Goal: Information Seeking & Learning: Learn about a topic

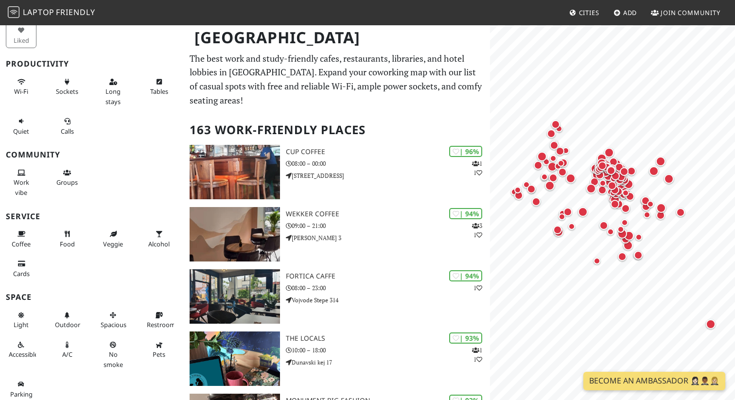
scroll to position [59, 0]
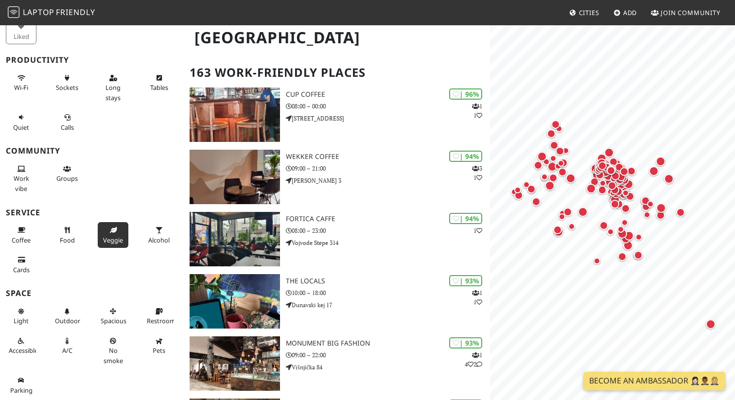
click at [112, 228] on icon at bounding box center [113, 231] width 8 height 6
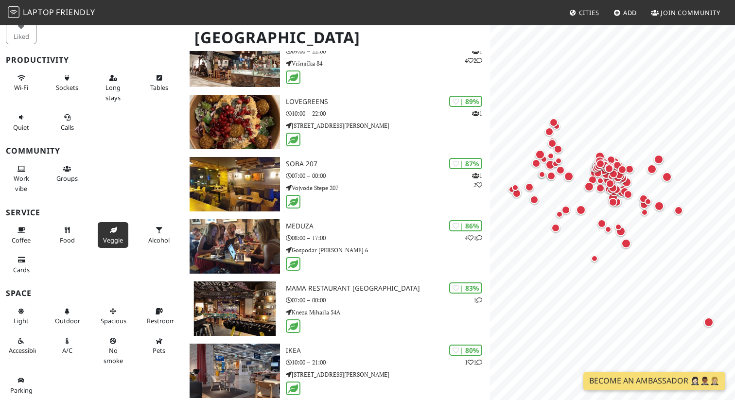
scroll to position [113, 0]
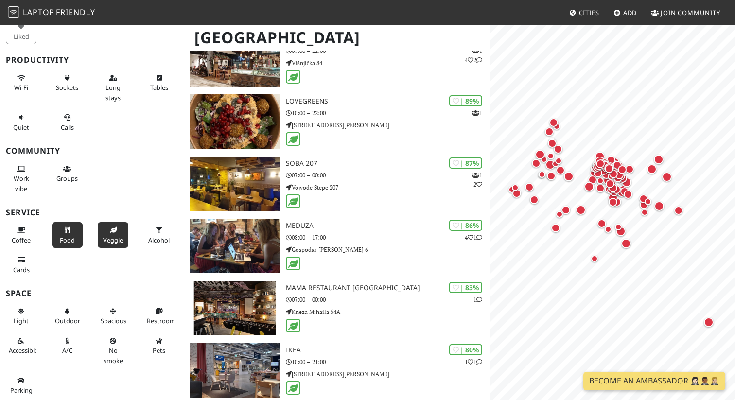
click at [65, 240] on span "Food" at bounding box center [67, 240] width 15 height 9
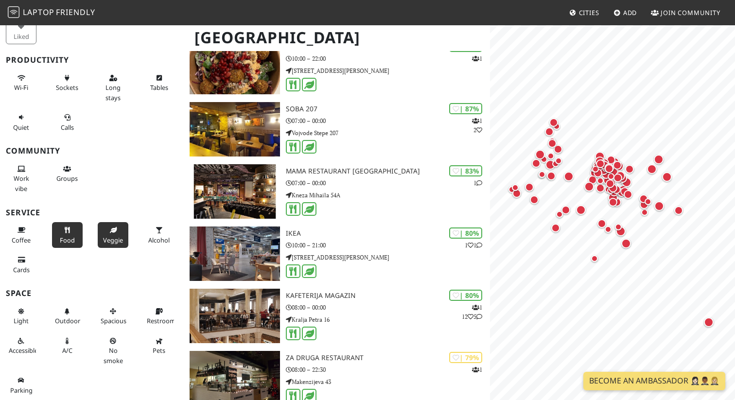
scroll to position [0, 0]
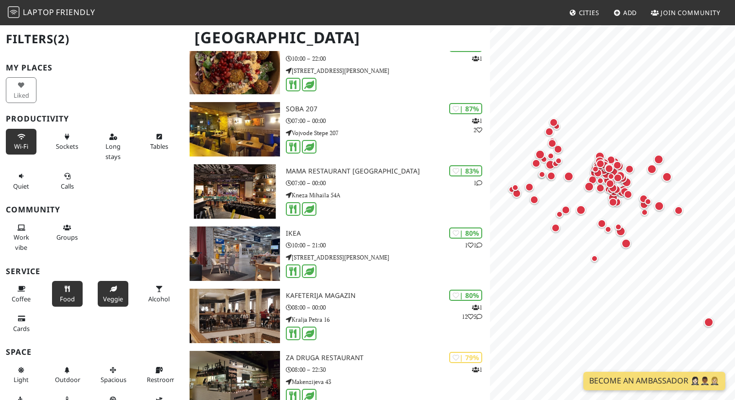
click at [26, 141] on button "Wi-Fi" at bounding box center [21, 142] width 31 height 26
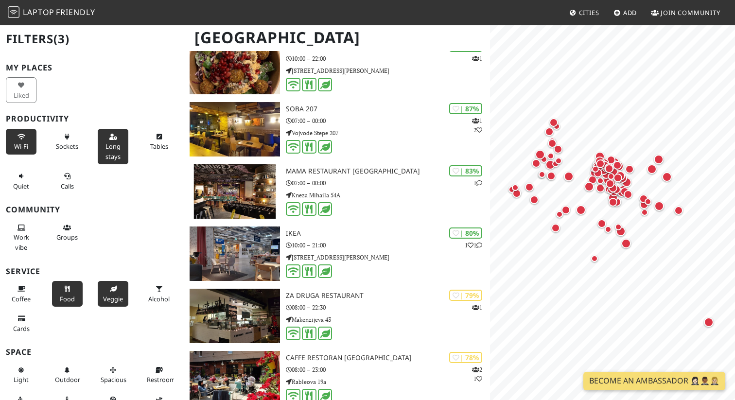
click at [107, 145] on span "Long stays" at bounding box center [113, 151] width 15 height 18
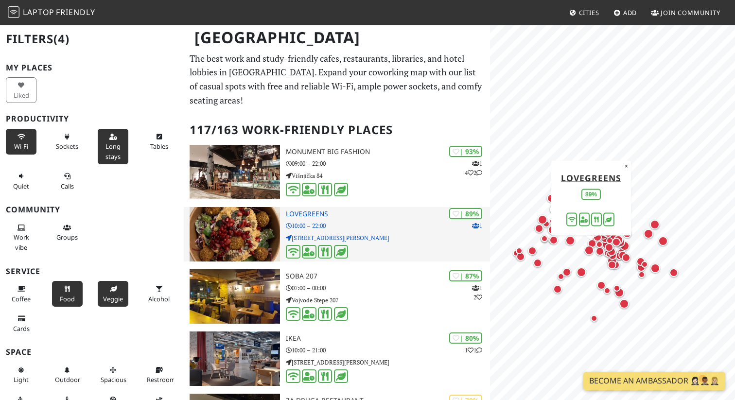
click at [342, 224] on p "10:00 – 22:00" at bounding box center [388, 225] width 204 height 9
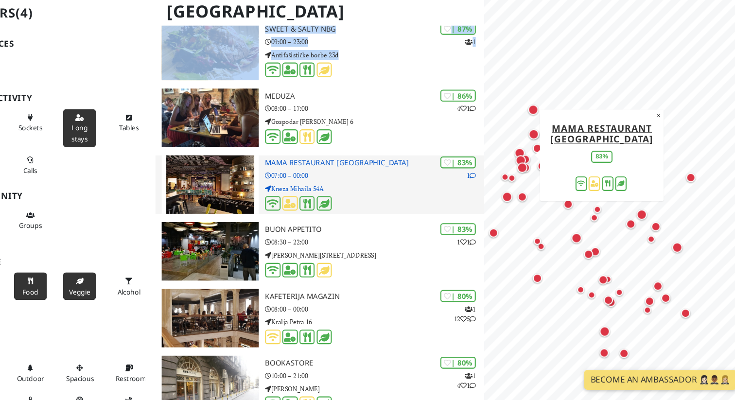
click at [370, 187] on p "07:00 – 00:00" at bounding box center [388, 190] width 204 height 9
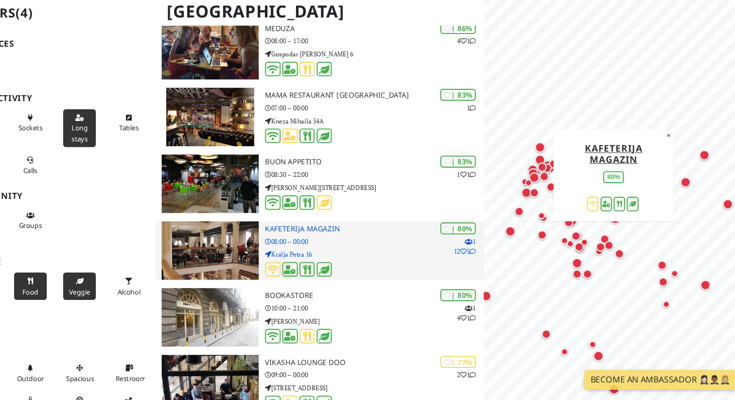
scroll to position [787, 0]
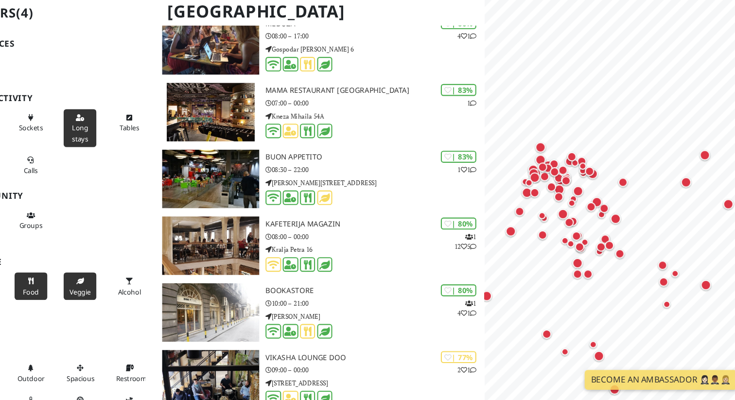
drag, startPoint x: 337, startPoint y: 245, endPoint x: 427, endPoint y: 36, distance: 227.2
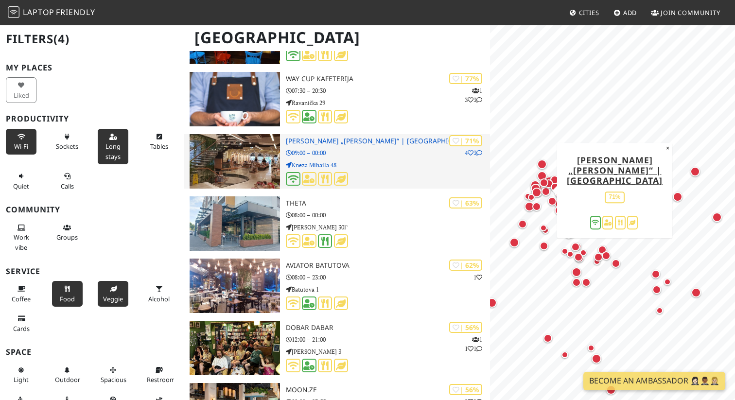
scroll to position [4944, 0]
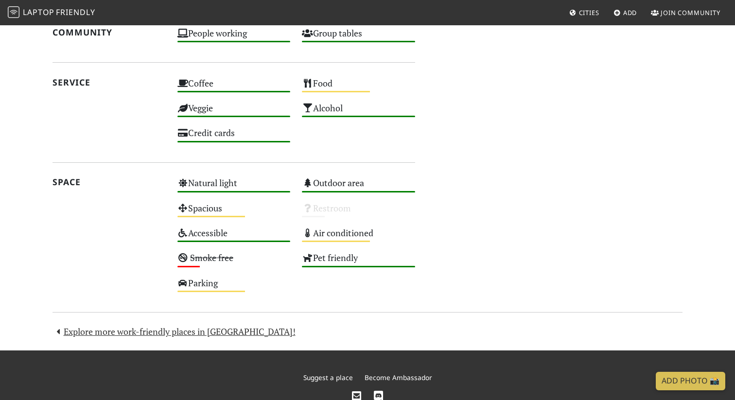
scroll to position [646, 0]
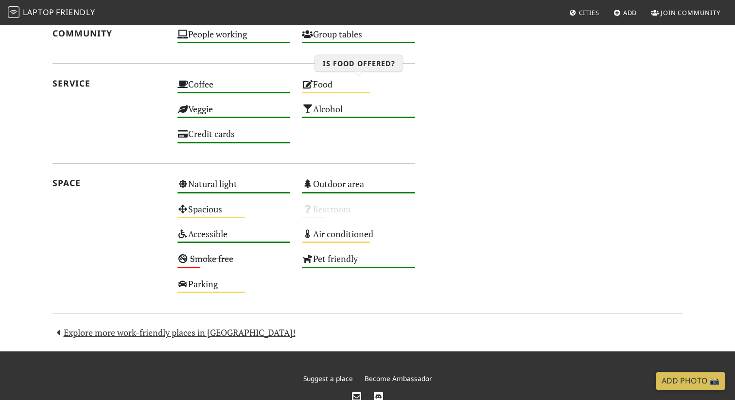
click at [318, 81] on div "Food Medium" at bounding box center [358, 88] width 125 height 25
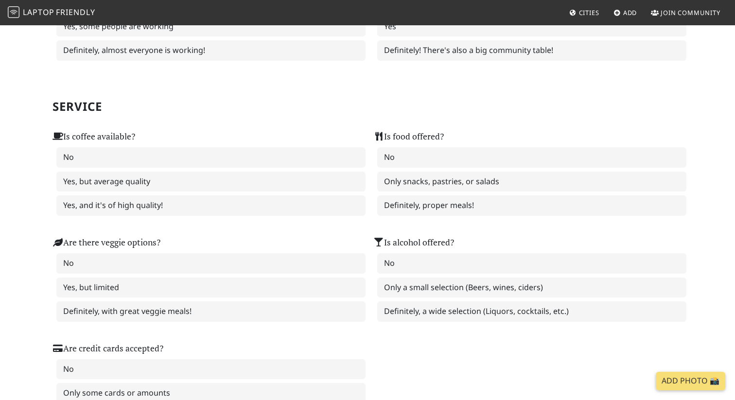
scroll to position [542, 0]
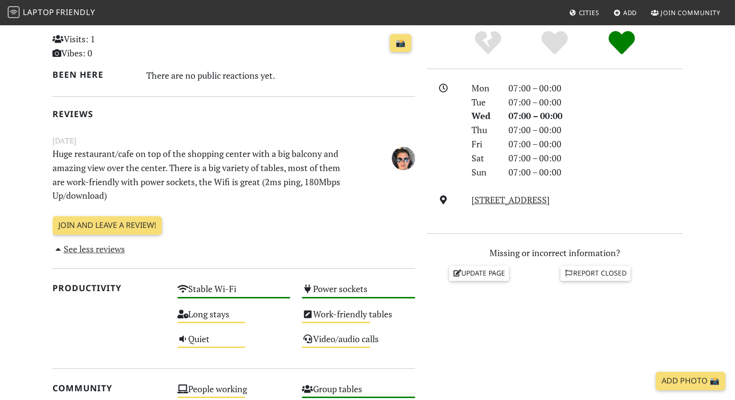
scroll to position [234, 0]
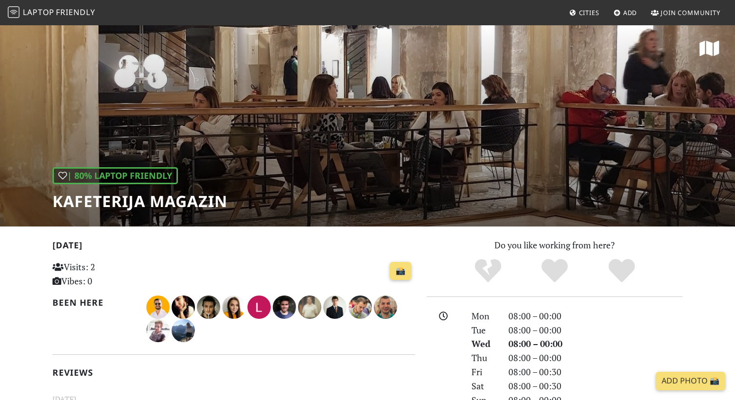
click at [709, 55] on icon at bounding box center [710, 49] width 20 height 18
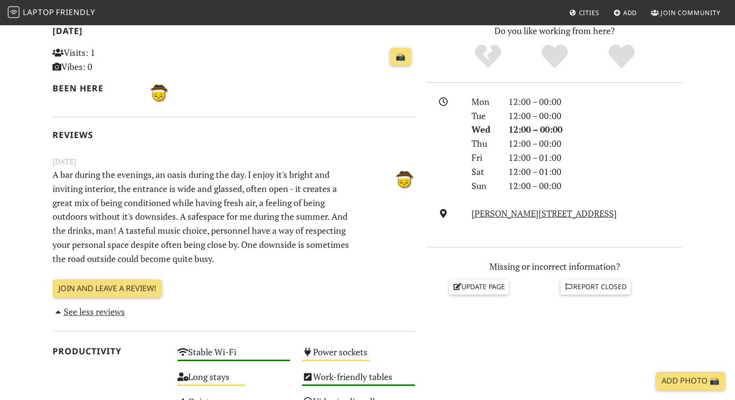
scroll to position [236, 0]
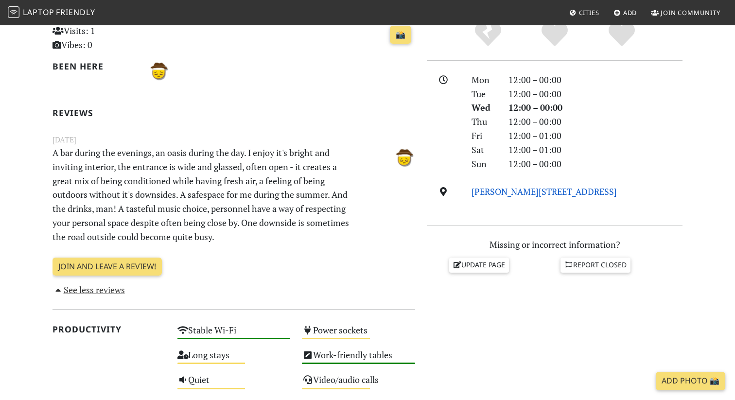
click at [495, 192] on link "Sinđelićeva 3a, Belgrade" at bounding box center [544, 192] width 145 height 12
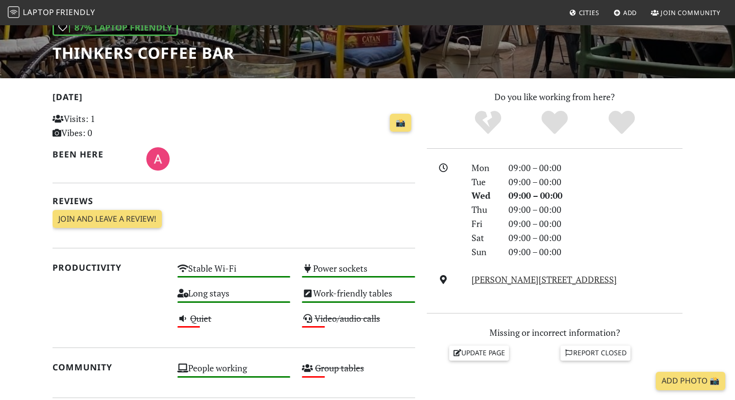
scroll to position [152, 0]
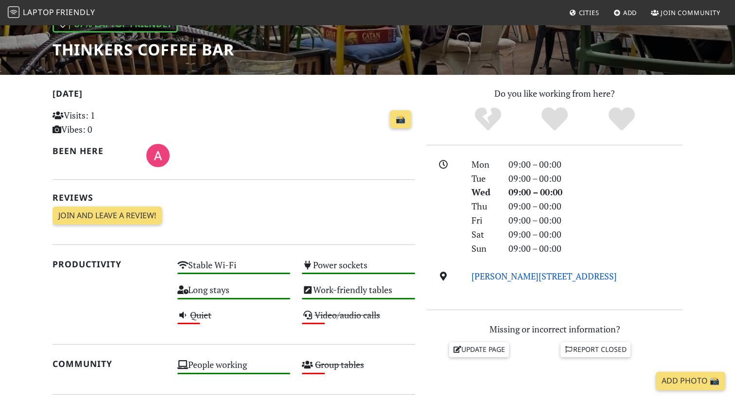
click at [514, 278] on link "Dimitrija Tucovića 3, Belgrade" at bounding box center [544, 276] width 145 height 12
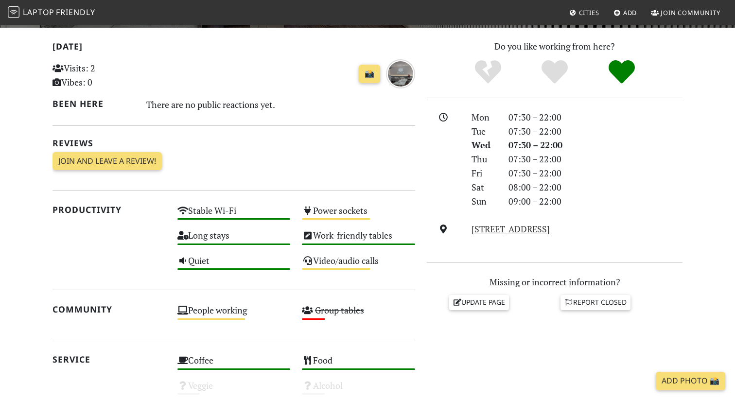
scroll to position [211, 0]
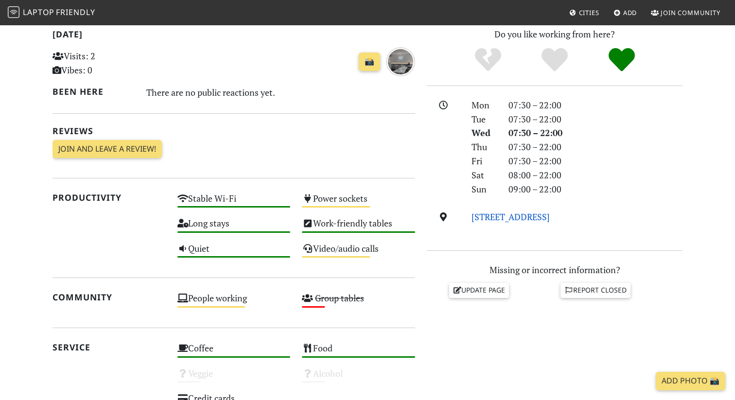
click at [507, 218] on link "[STREET_ADDRESS]" at bounding box center [511, 217] width 78 height 12
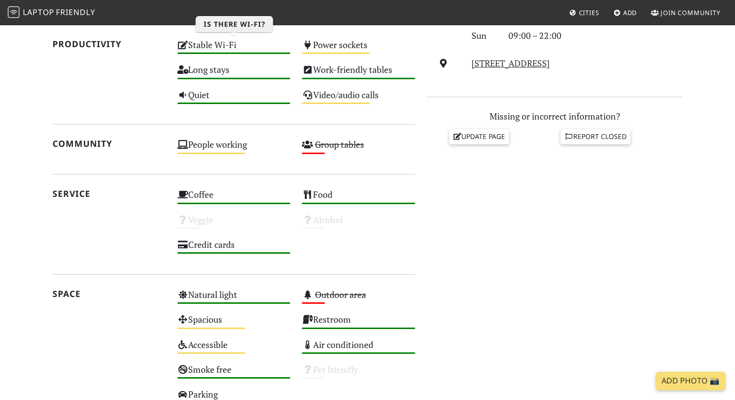
scroll to position [367, 0]
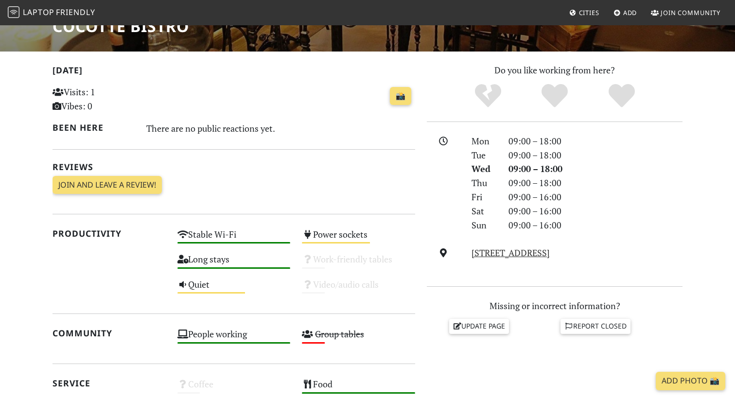
scroll to position [180, 0]
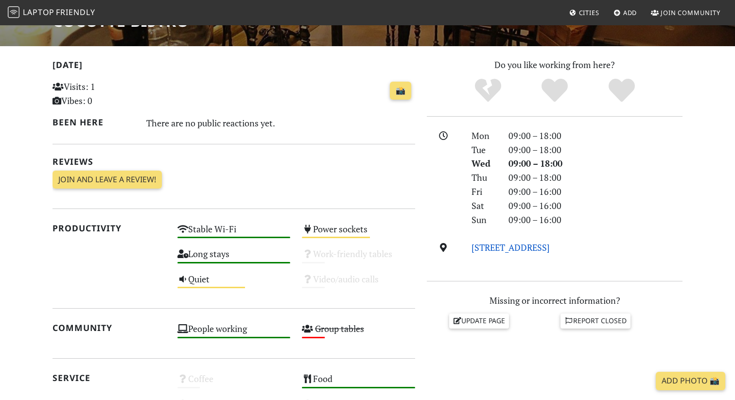
click at [477, 247] on link "Francuska 11, 11000, Belgrade" at bounding box center [511, 248] width 78 height 12
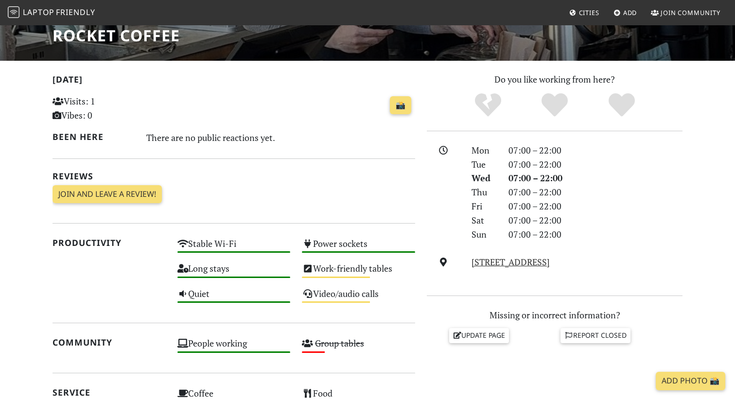
scroll to position [171, 0]
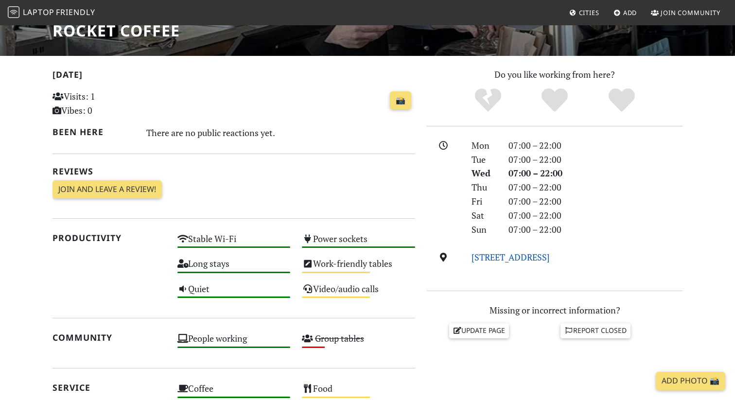
click at [492, 256] on link "[STREET_ADDRESS]" at bounding box center [511, 257] width 78 height 12
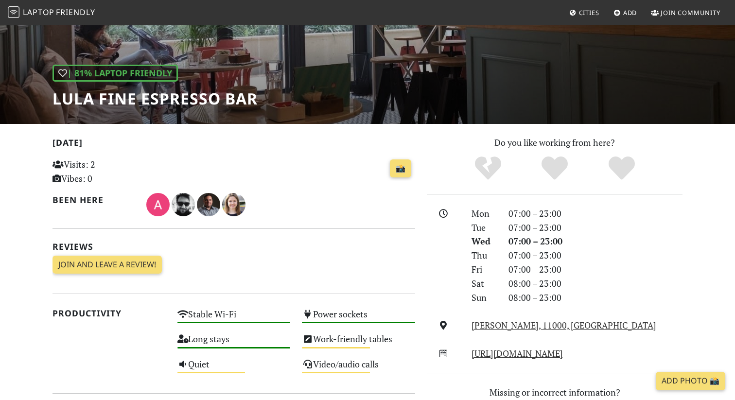
scroll to position [114, 0]
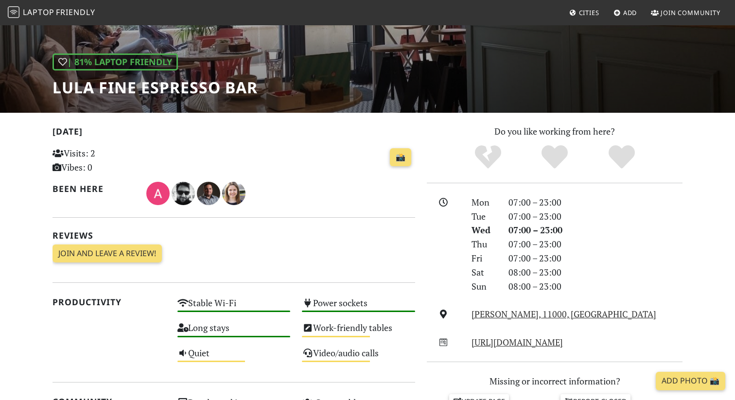
click at [495, 321] on div "[PERSON_NAME], 11000, [GEOGRAPHIC_DATA]" at bounding box center [577, 314] width 223 height 14
click at [496, 315] on link "Stanoja Glavaša, 11000, Belgrade" at bounding box center [564, 314] width 185 height 12
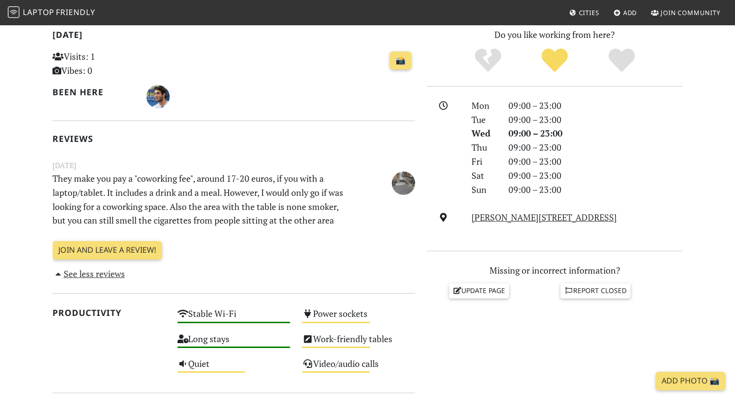
scroll to position [214, 0]
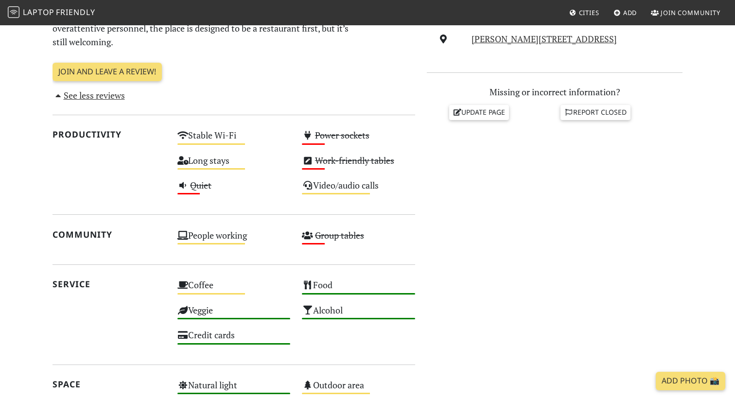
scroll to position [398, 0]
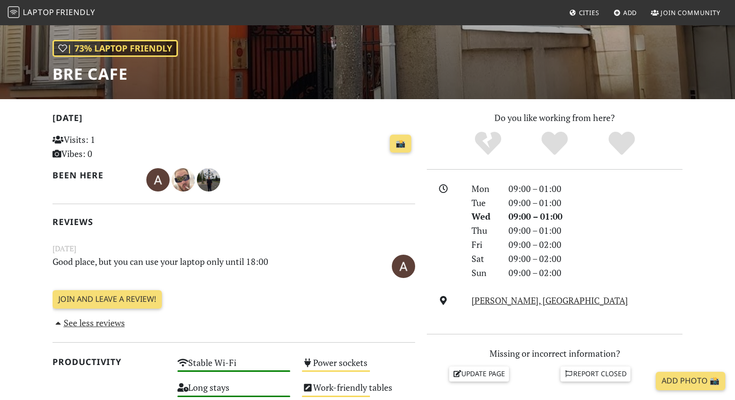
scroll to position [130, 0]
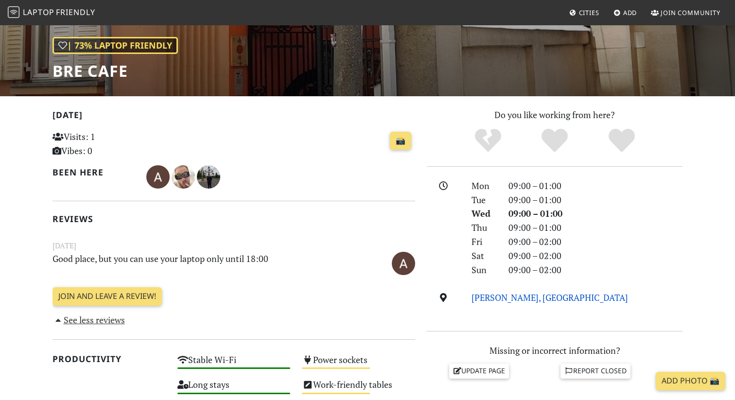
click at [485, 298] on link "Radivoja Koraća, Belgrade" at bounding box center [550, 298] width 157 height 12
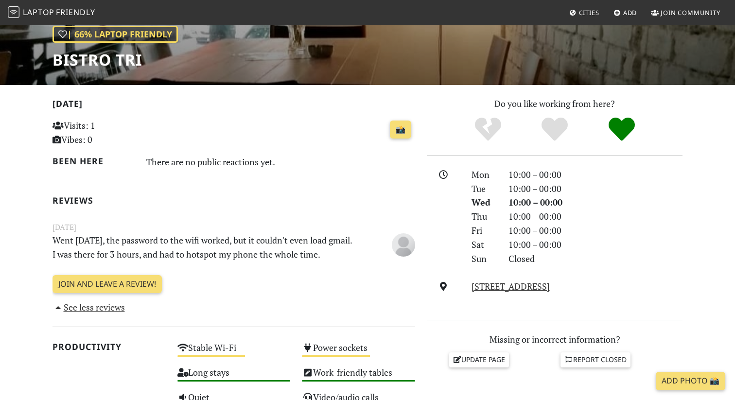
scroll to position [141, 0]
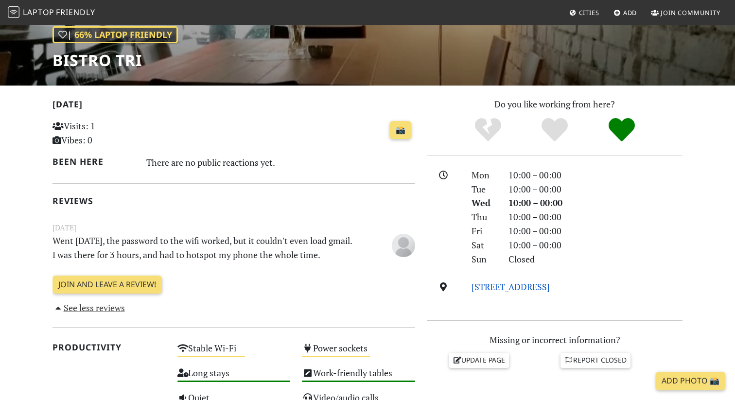
click at [491, 285] on link "Mileševska 16, 11000, Belgrade" at bounding box center [511, 287] width 78 height 12
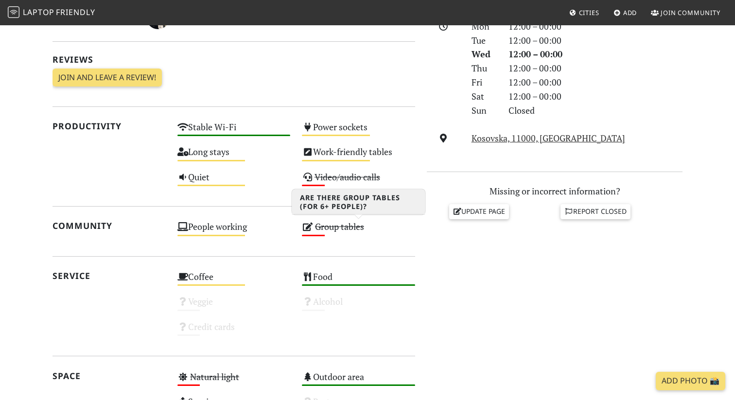
scroll to position [292, 0]
